Goal: Task Accomplishment & Management: Manage account settings

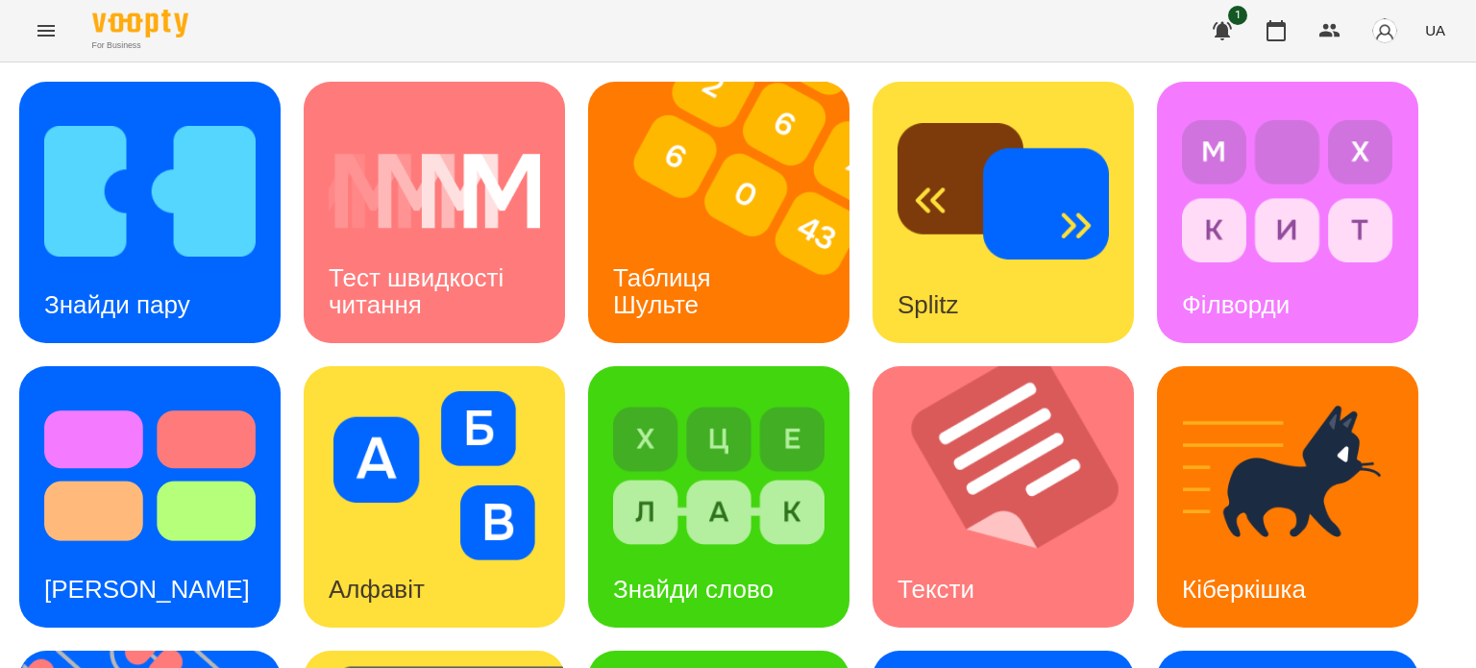
scroll to position [355, 0]
click at [701, 575] on h3 "Знайди слово" at bounding box center [693, 589] width 160 height 29
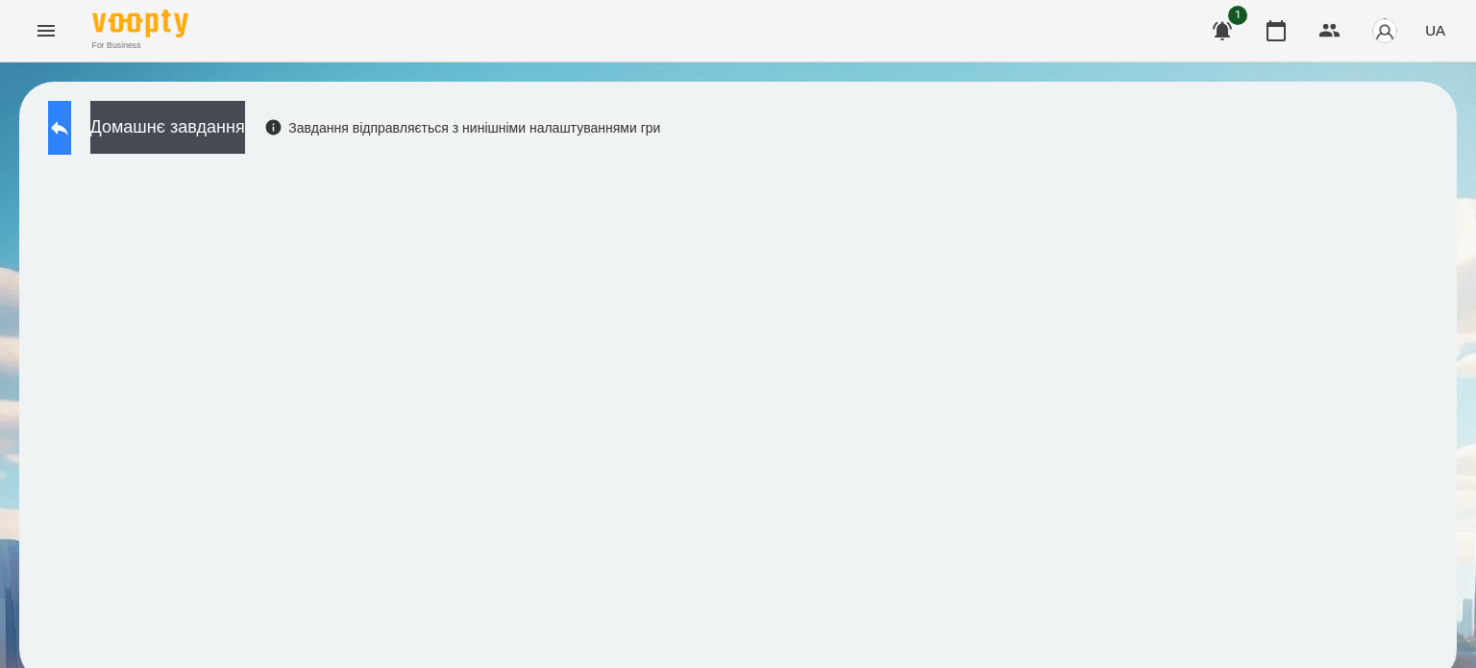
click at [71, 133] on icon at bounding box center [59, 127] width 23 height 23
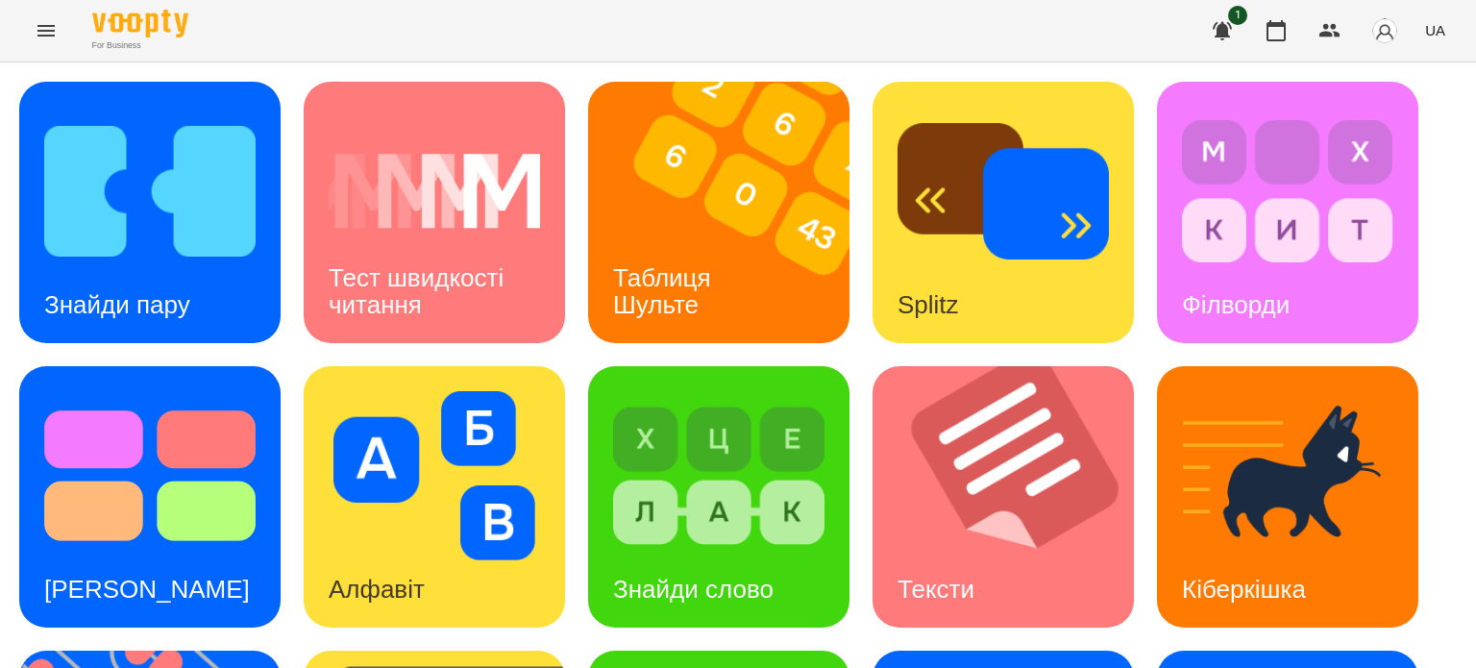
scroll to position [288, 0]
click at [729, 575] on h3 "Знайди слово" at bounding box center [693, 589] width 160 height 29
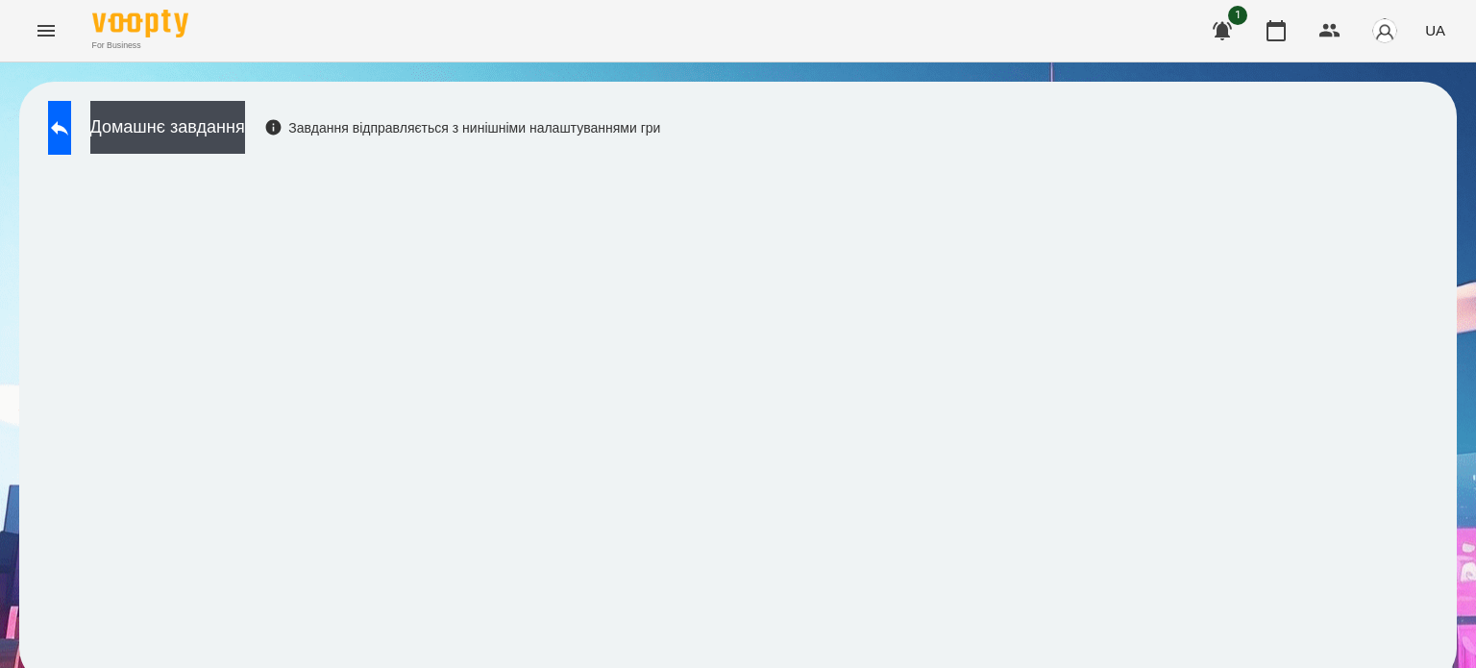
scroll to position [14, 0]
click at [71, 117] on icon at bounding box center [59, 127] width 23 height 23
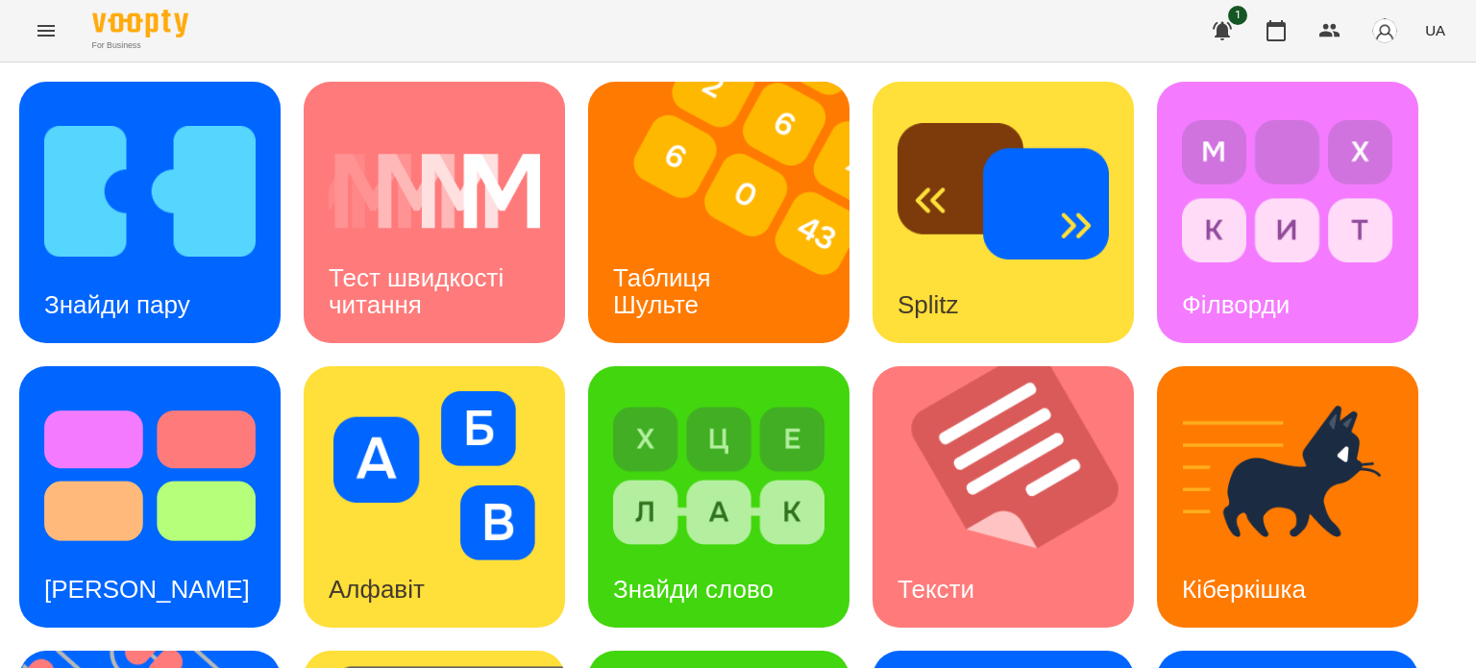
scroll to position [207, 0]
click at [142, 575] on h3 "[PERSON_NAME]" at bounding box center [147, 589] width 206 height 29
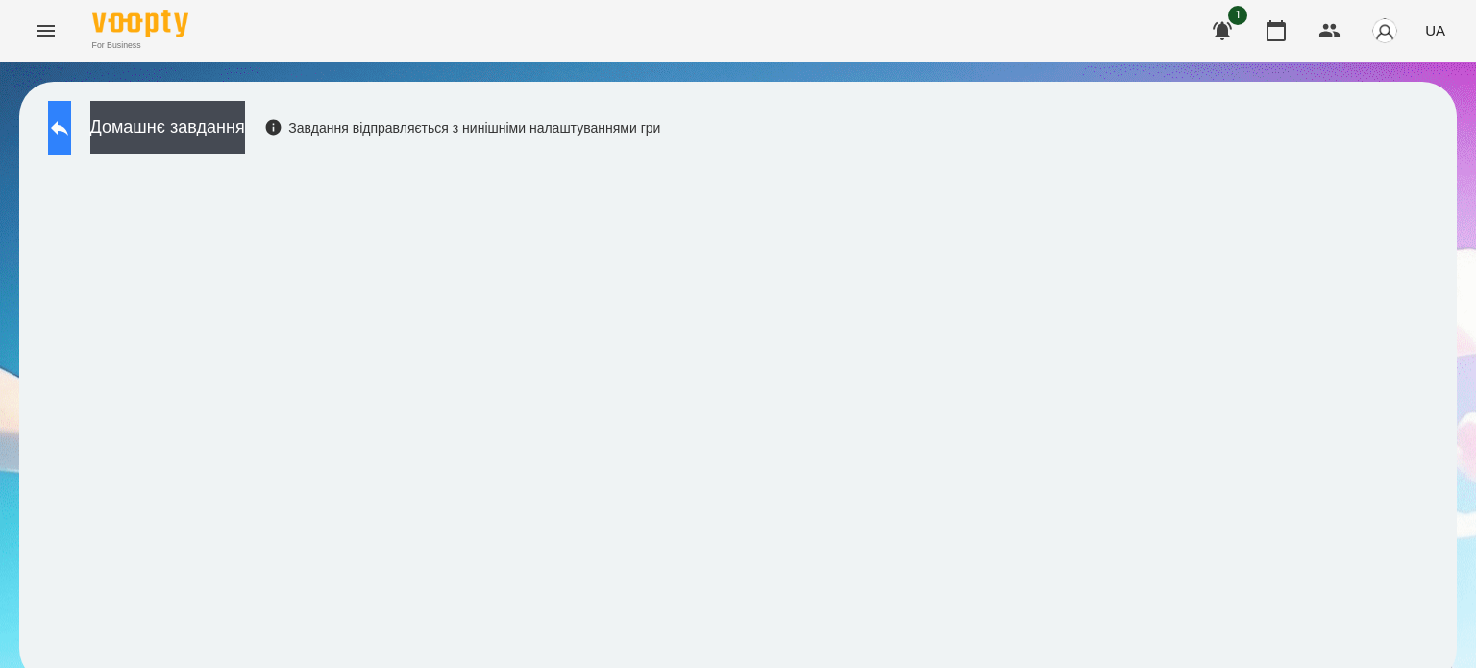
click at [71, 137] on icon at bounding box center [59, 127] width 23 height 23
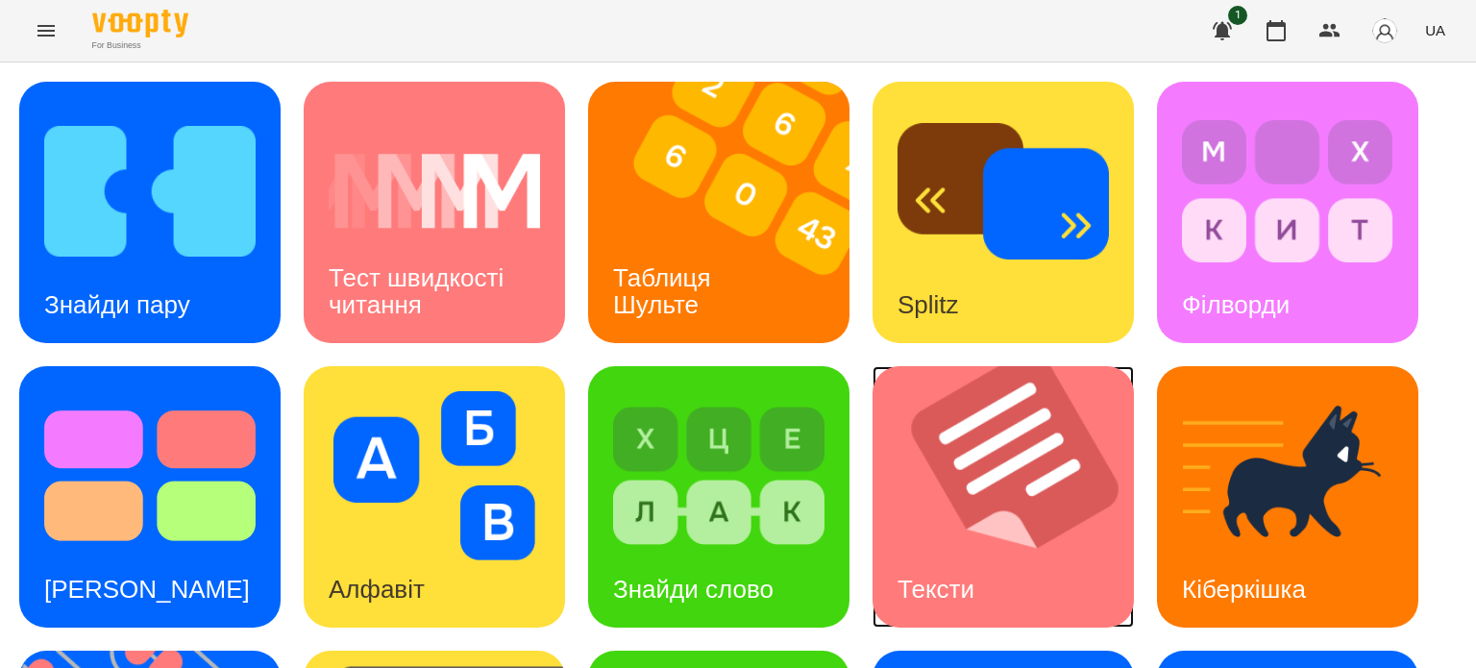
click at [957, 473] on img at bounding box center [1015, 496] width 285 height 261
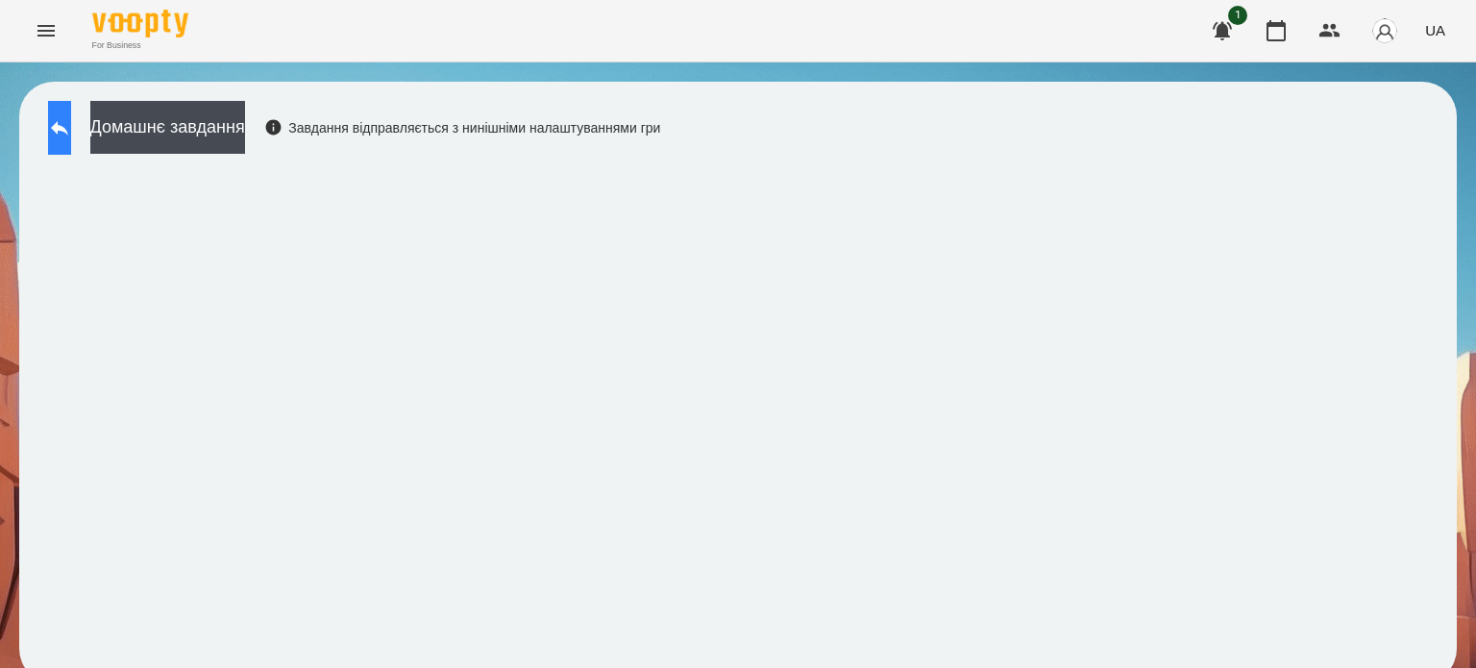
click at [68, 121] on icon at bounding box center [59, 127] width 23 height 23
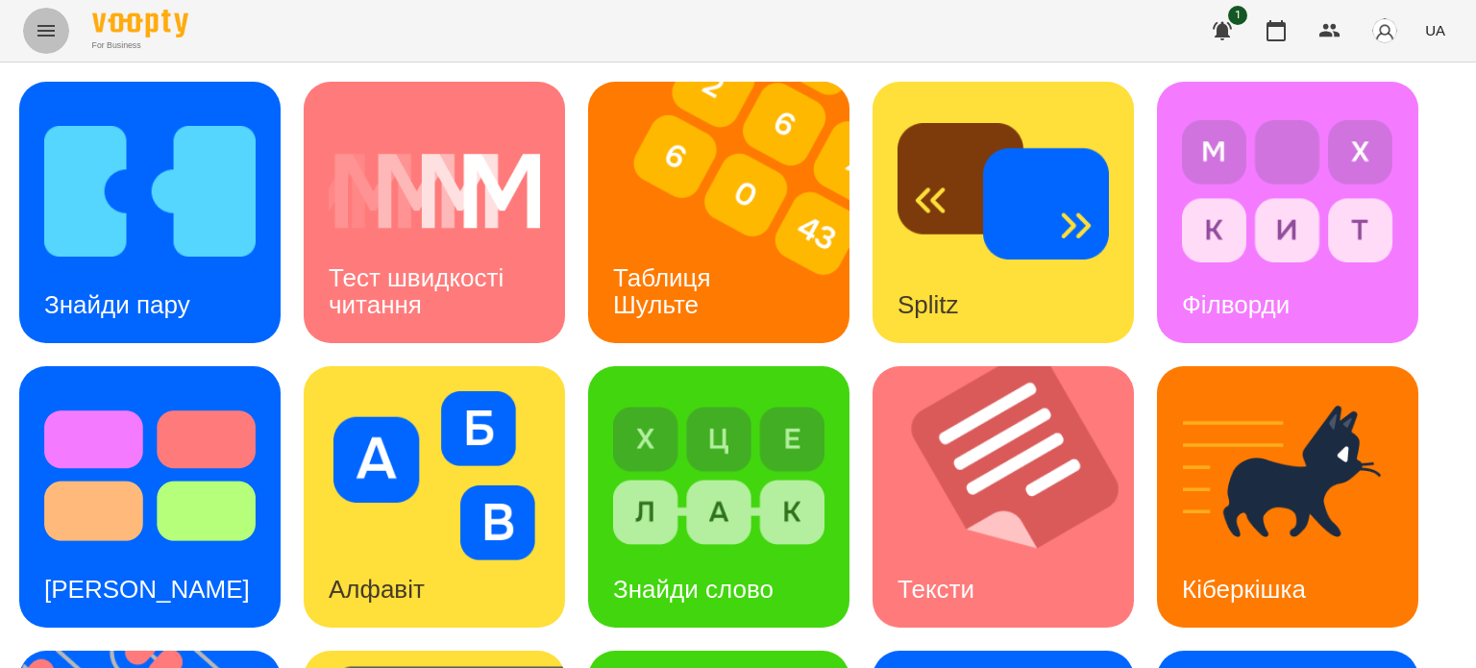
click at [37, 31] on icon "Menu" at bounding box center [45, 31] width 17 height 12
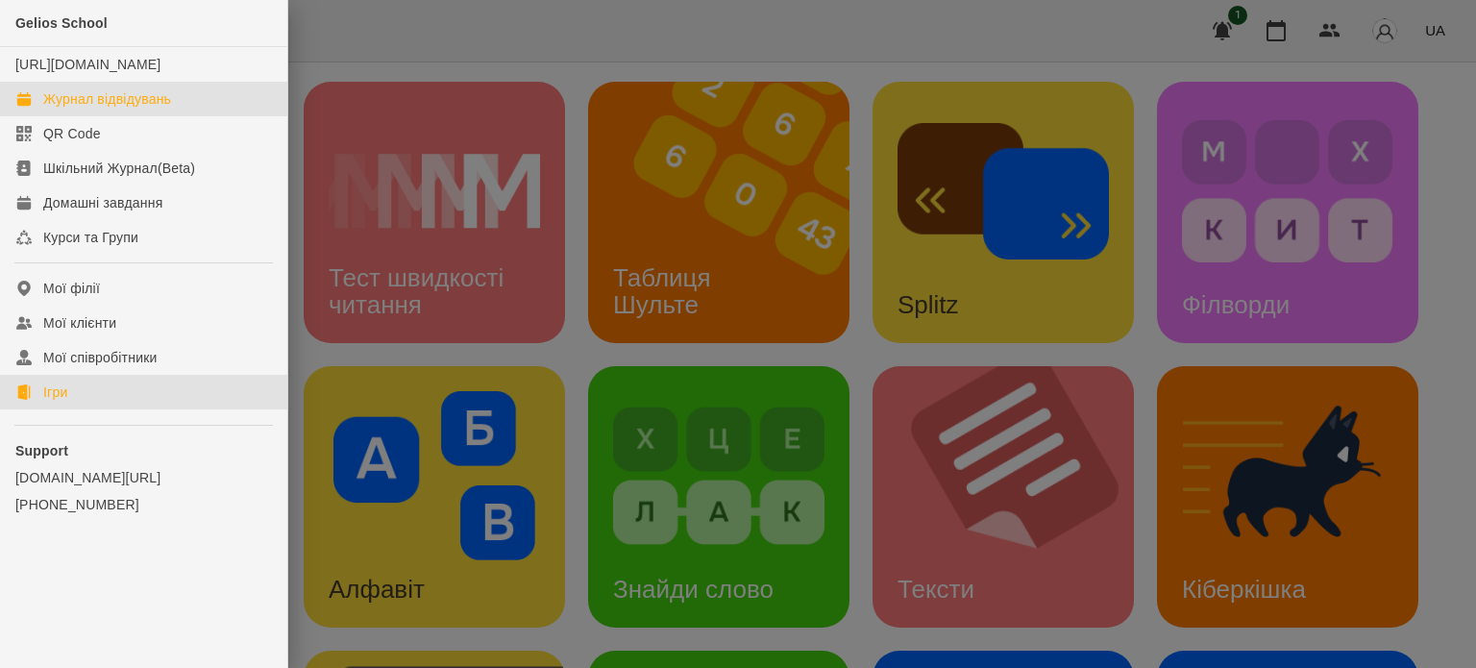
click at [139, 109] on div "Журнал відвідувань" at bounding box center [107, 98] width 128 height 19
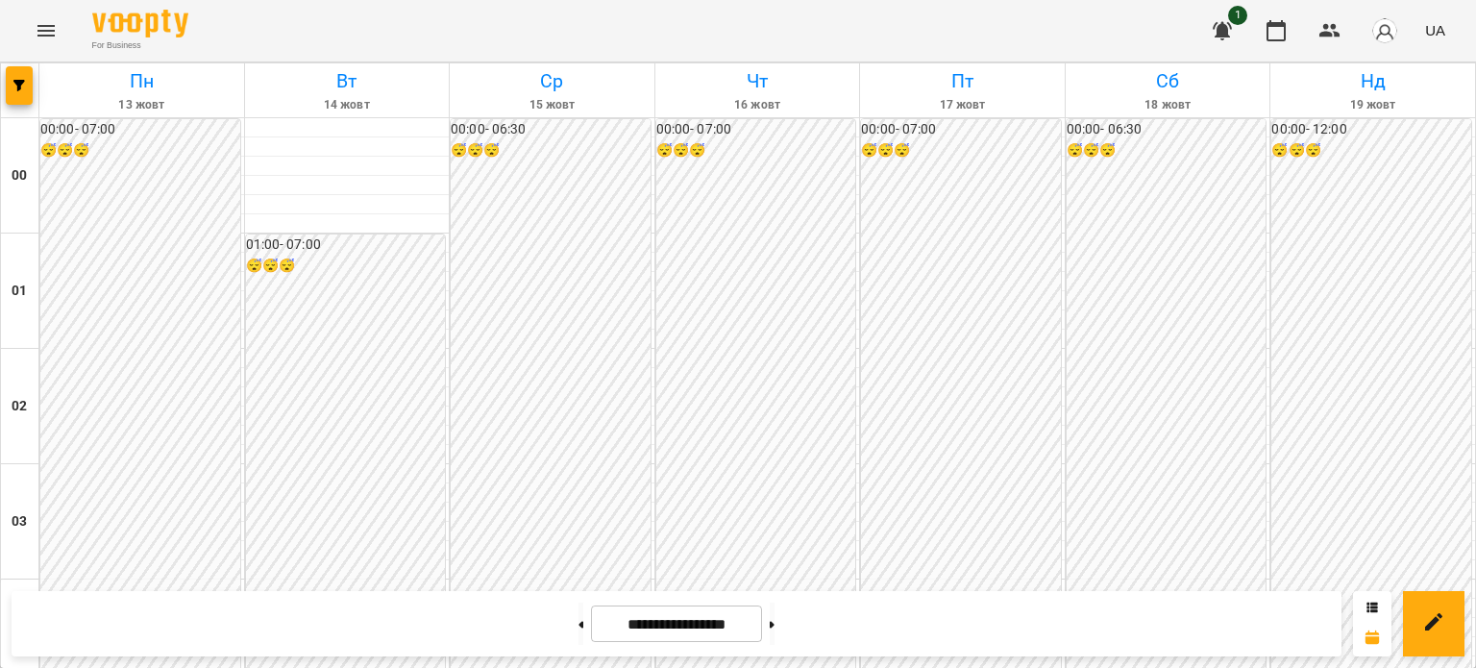
scroll to position [2304, 0]
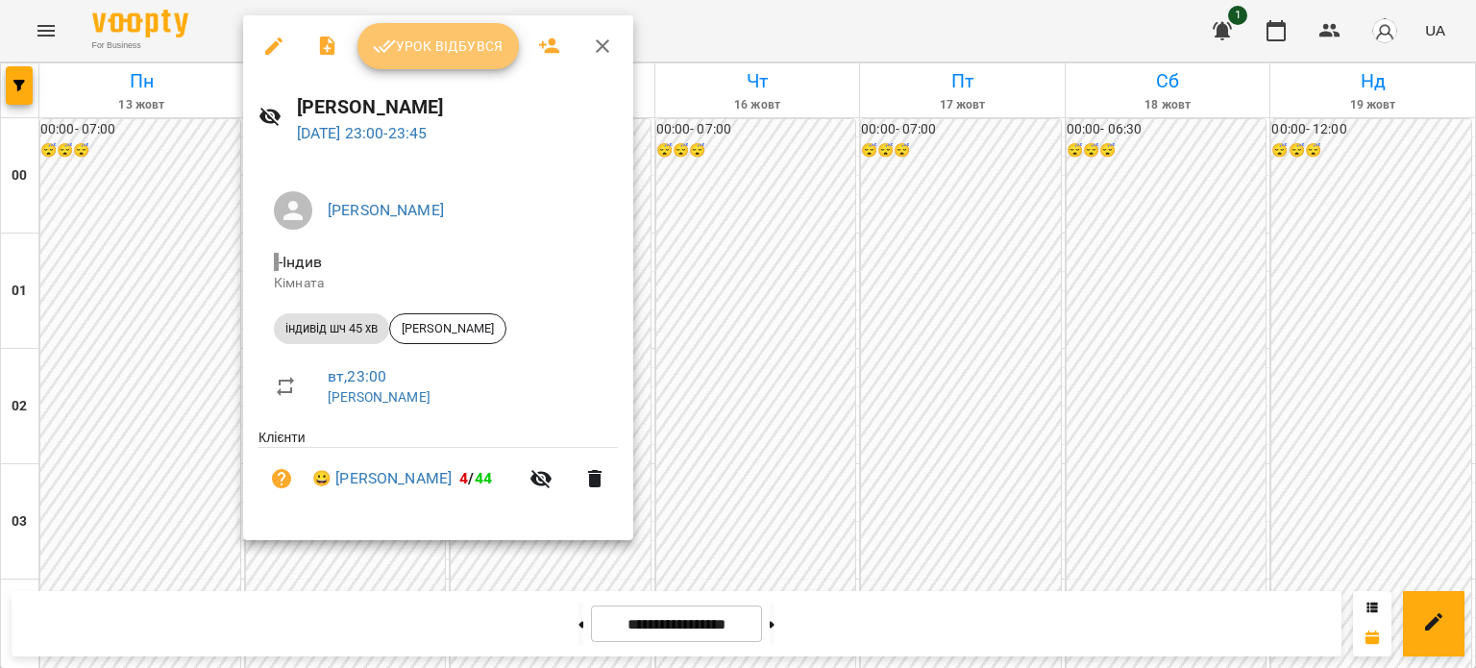
click at [461, 56] on span "Урок відбувся" at bounding box center [438, 46] width 131 height 23
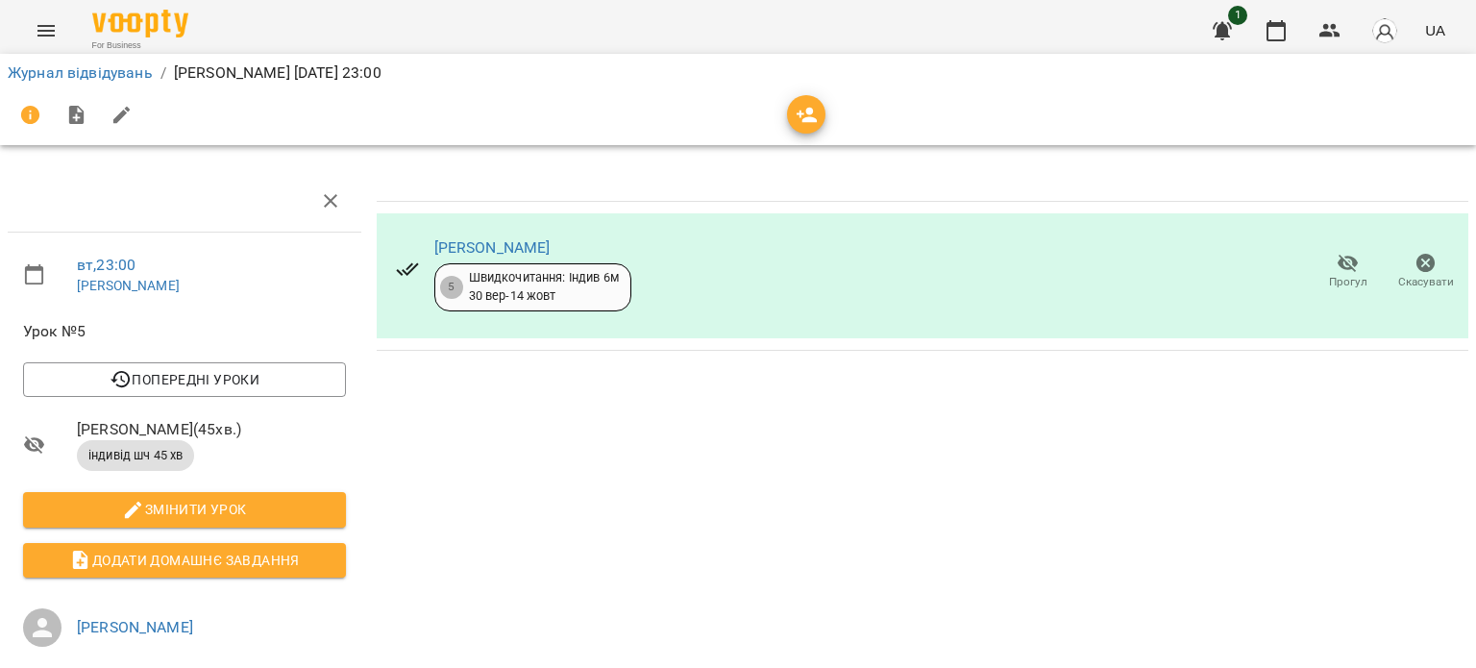
click at [45, 33] on icon "Menu" at bounding box center [46, 30] width 23 height 23
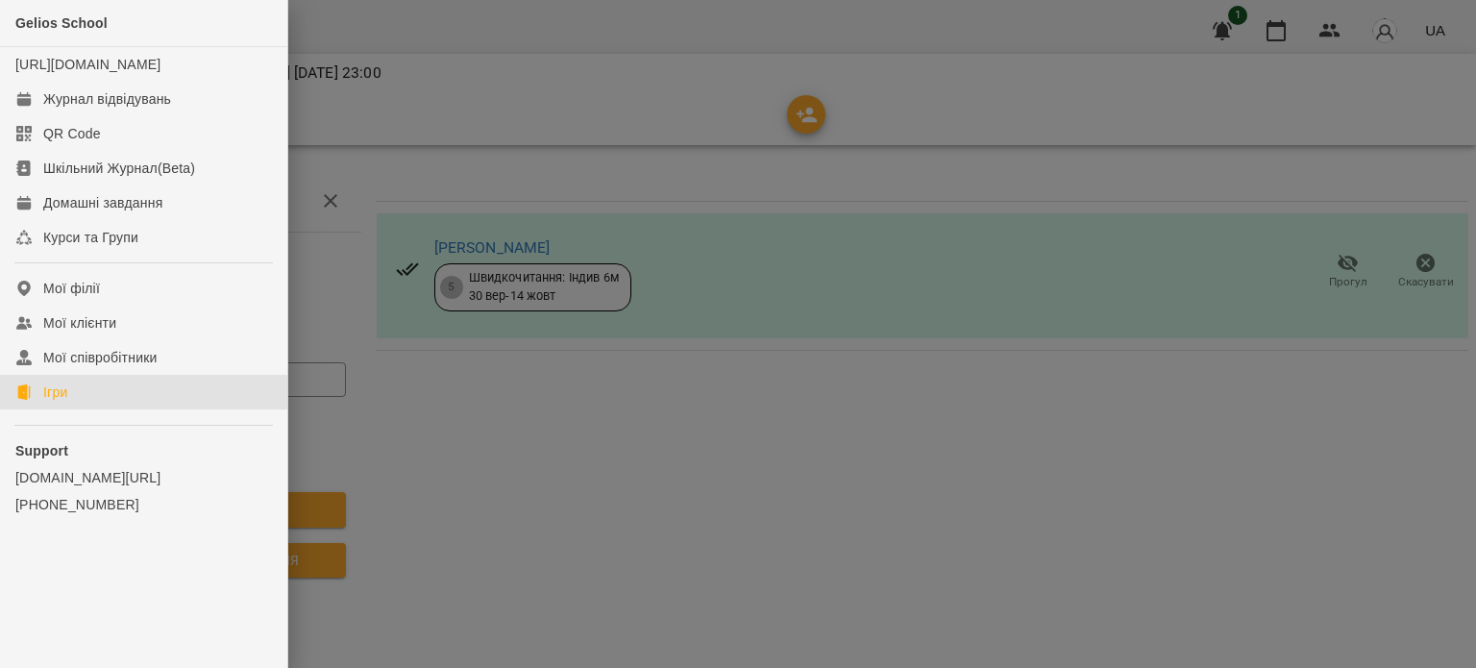
click at [62, 402] on div "Ігри" at bounding box center [55, 392] width 24 height 19
